Goal: Information Seeking & Learning: Learn about a topic

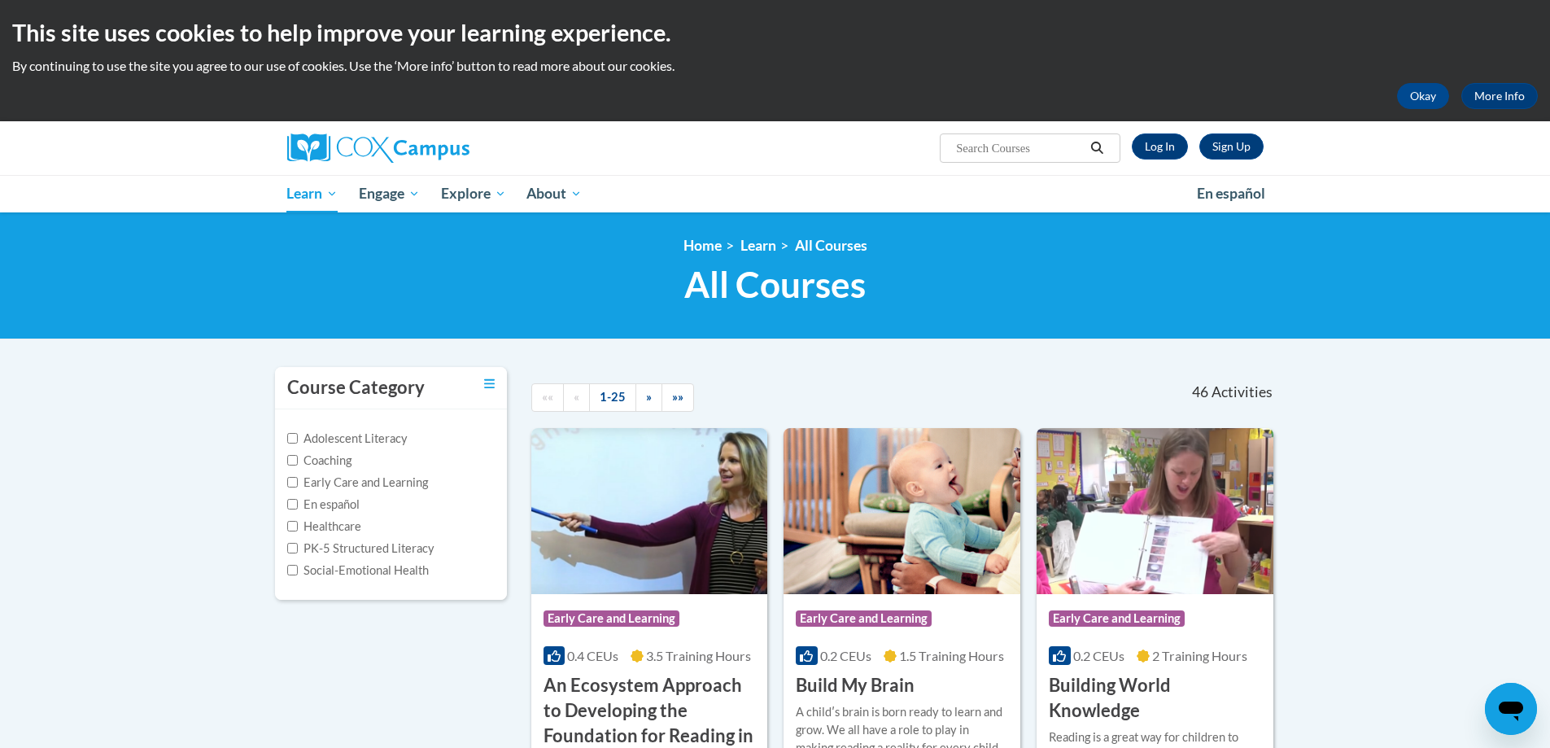
click at [1032, 141] on input "Search..." at bounding box center [1020, 148] width 130 height 20
type input "Support Dul language learners"
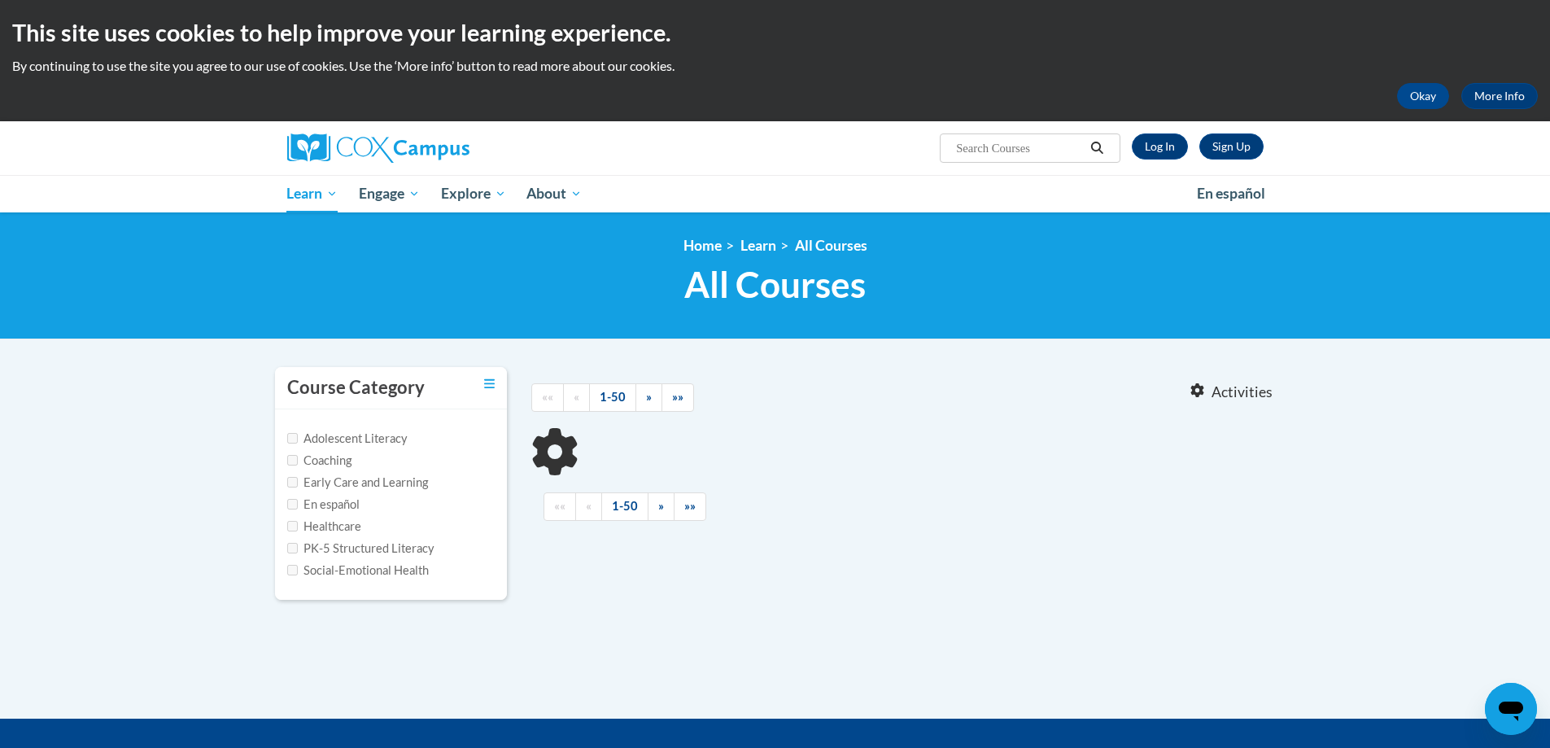
type input "Support Dul language learners"
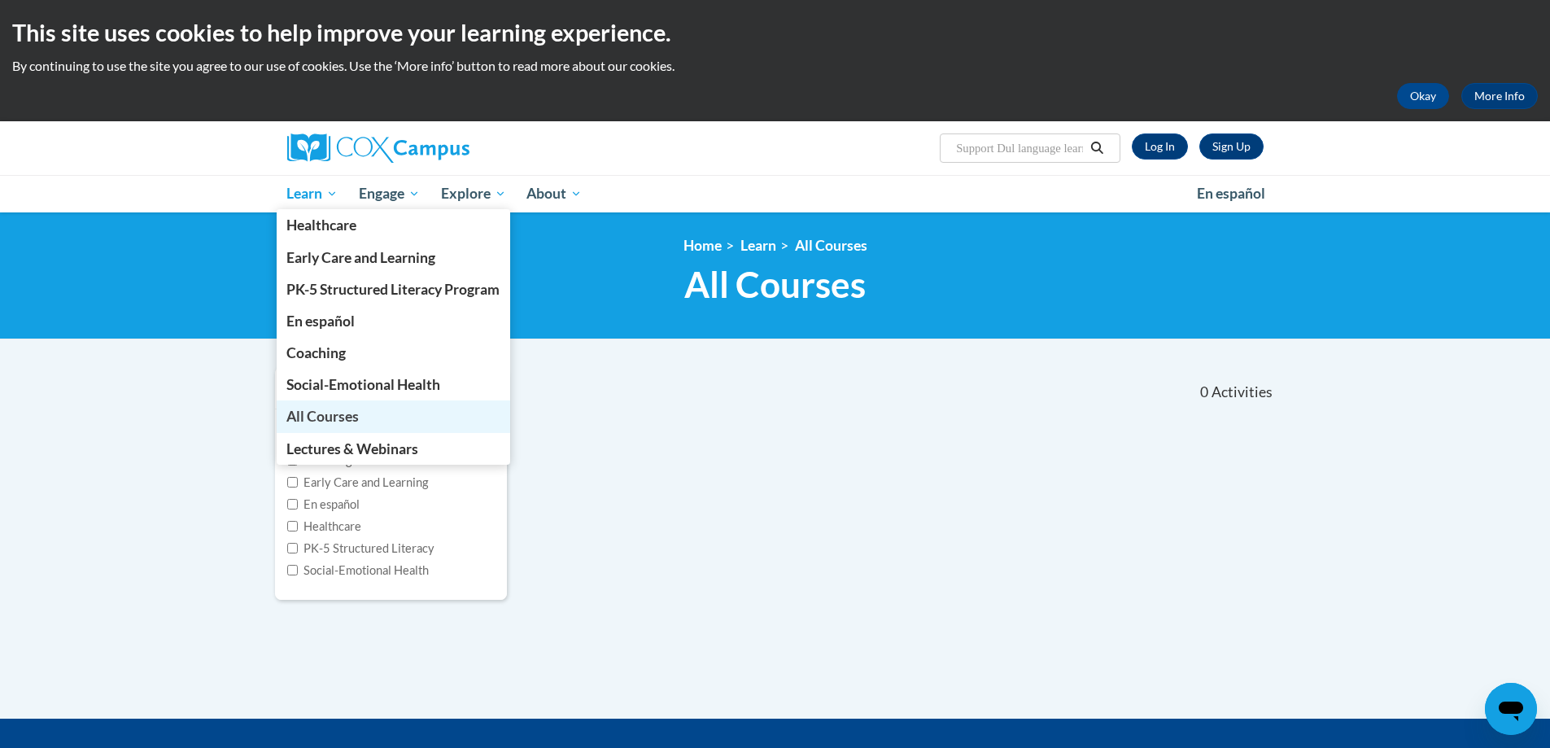
click at [309, 407] on link "All Courses" at bounding box center [394, 416] width 234 height 32
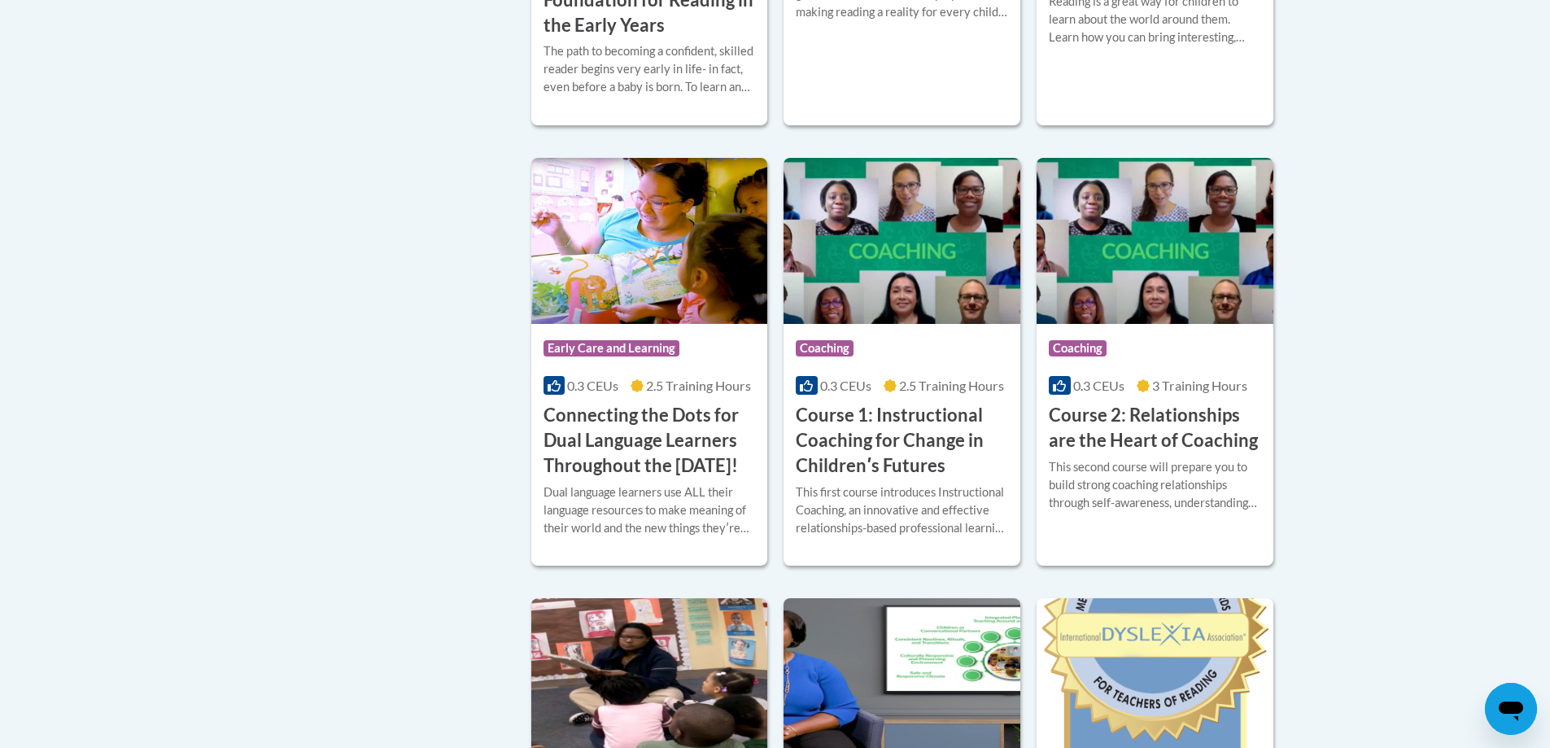
scroll to position [732, 0]
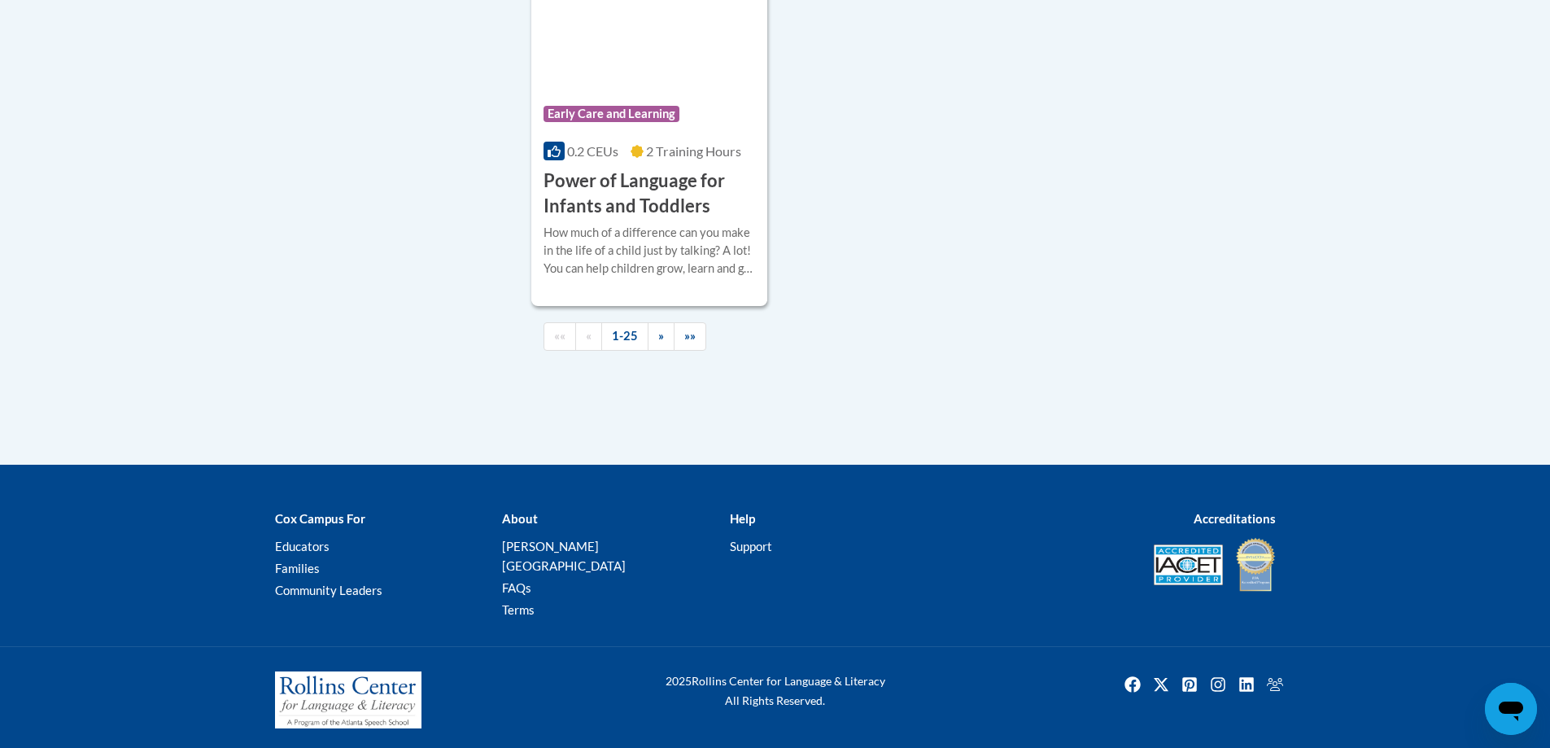
scroll to position [3988, 0]
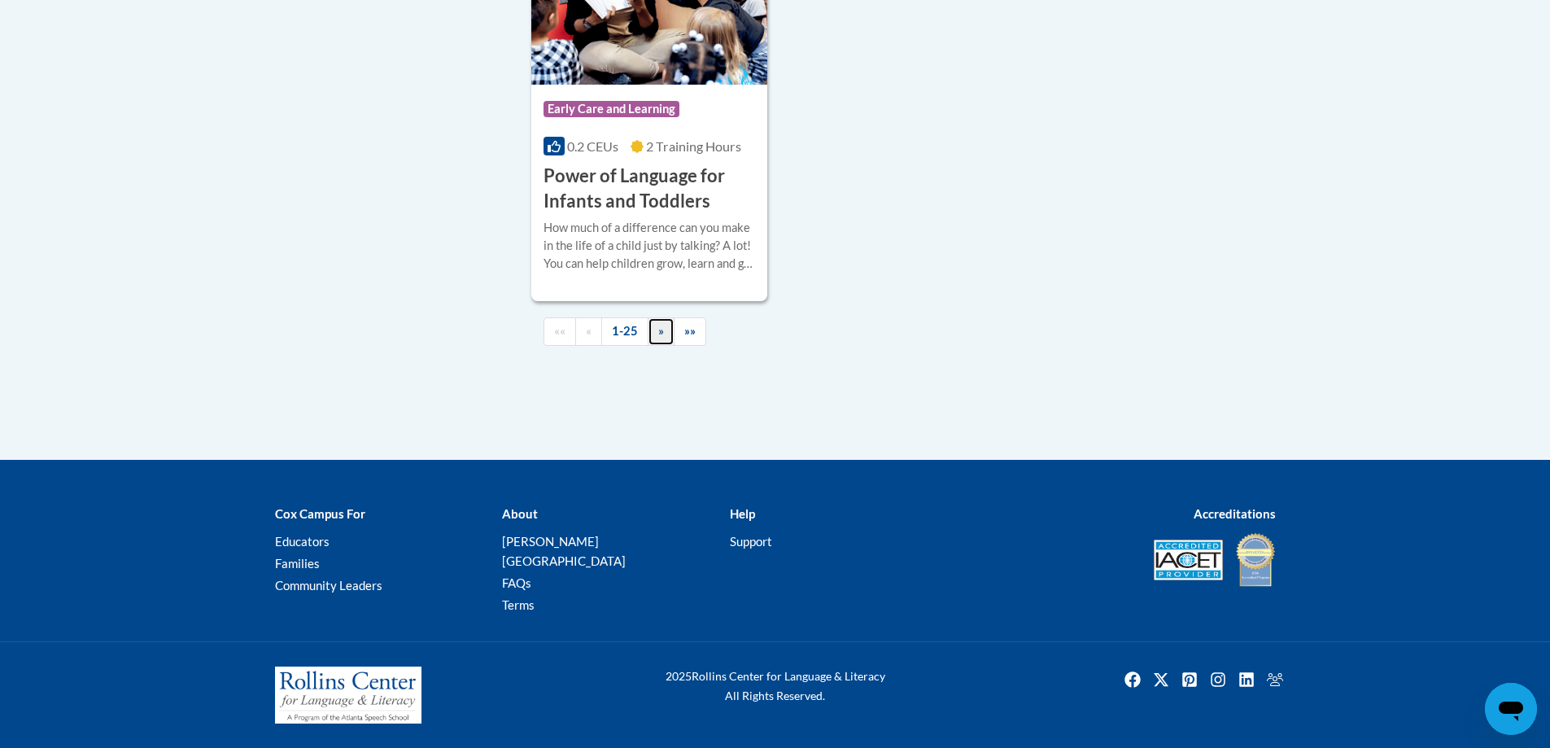
click at [651, 346] on link "»" at bounding box center [661, 331] width 27 height 28
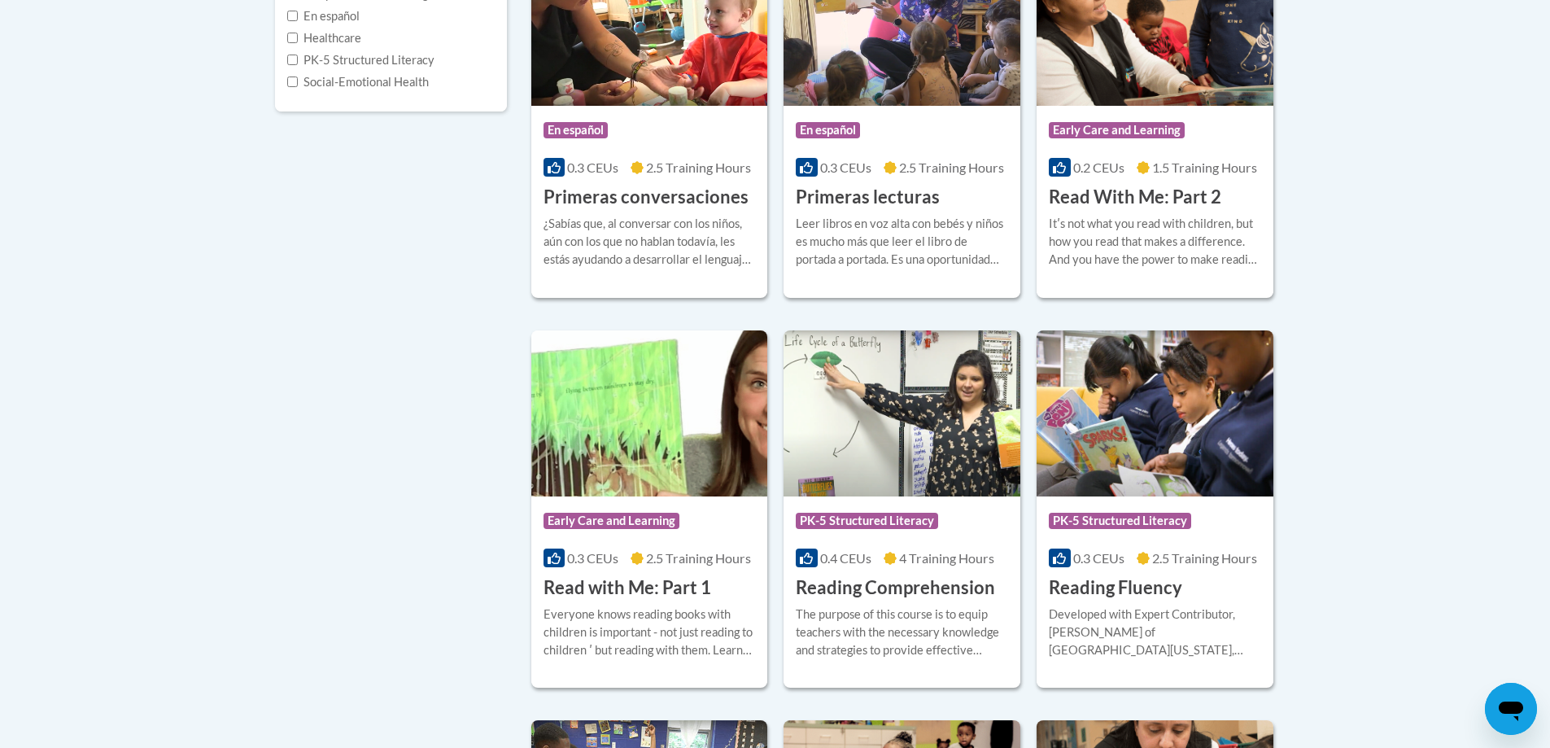
scroll to position [0, 0]
